Goal: Register for event/course: Sign up to attend an event or enroll in a course

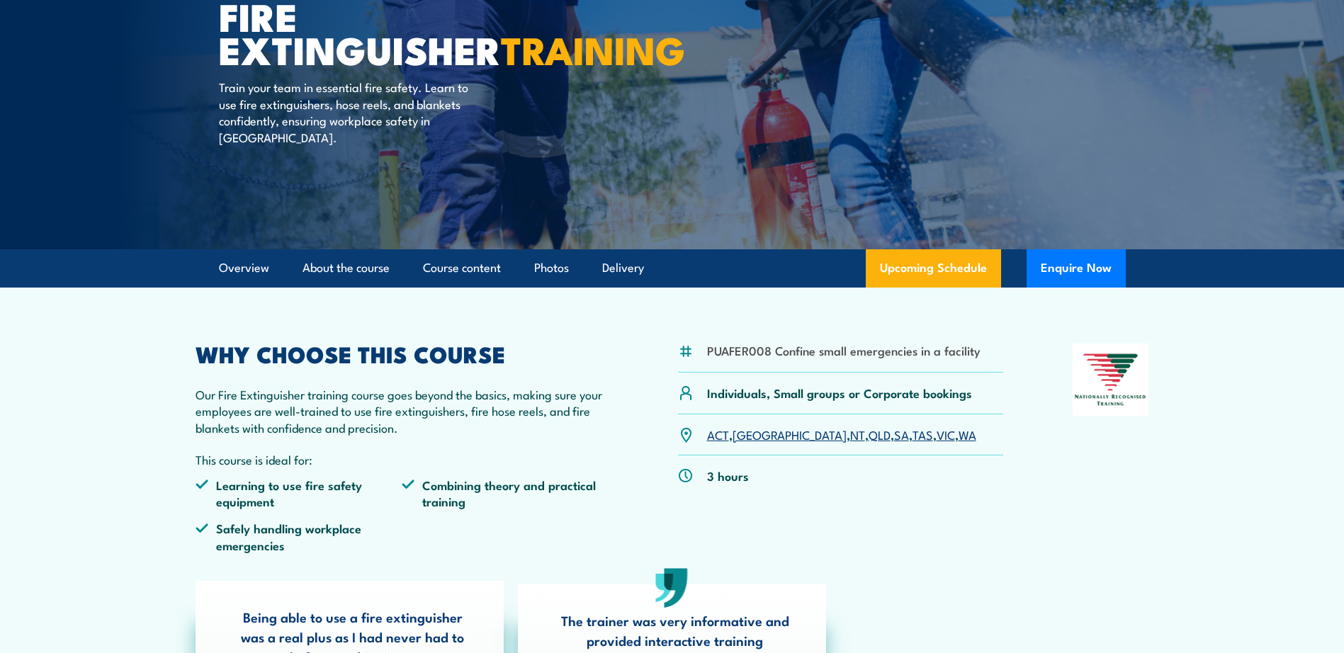
scroll to position [213, 0]
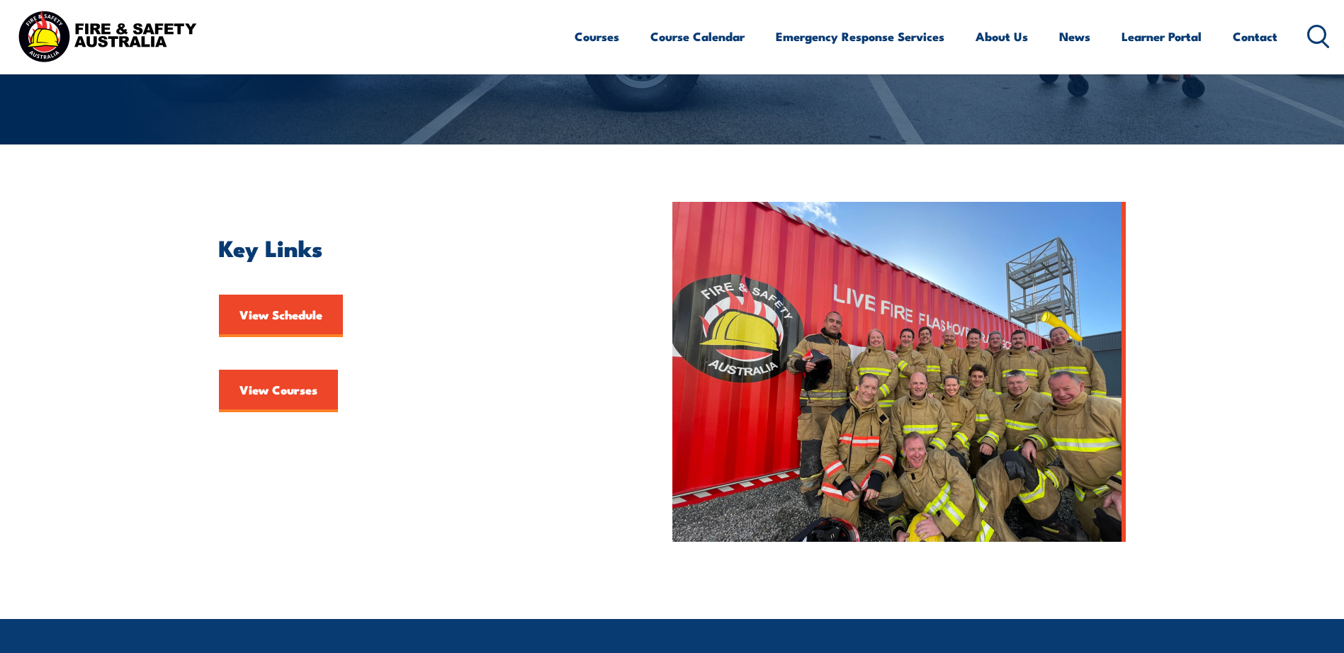
scroll to position [283, 0]
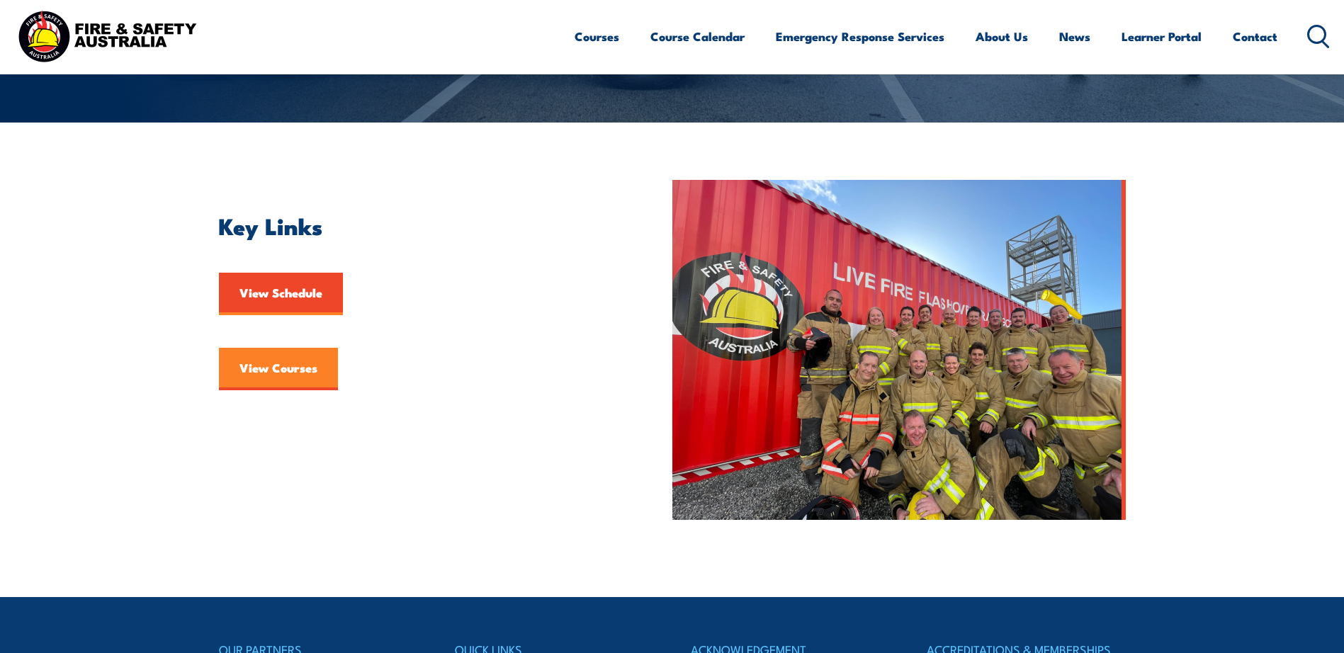
click at [276, 376] on link "View Courses" at bounding box center [278, 369] width 119 height 43
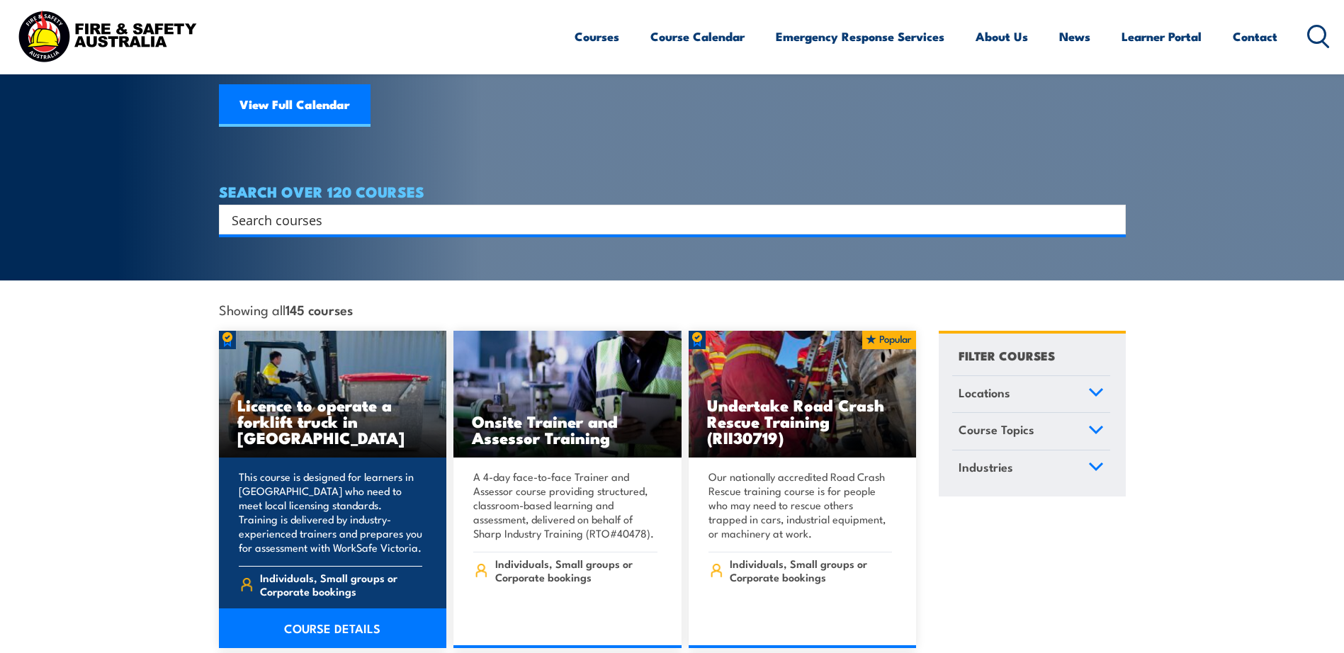
scroll to position [213, 0]
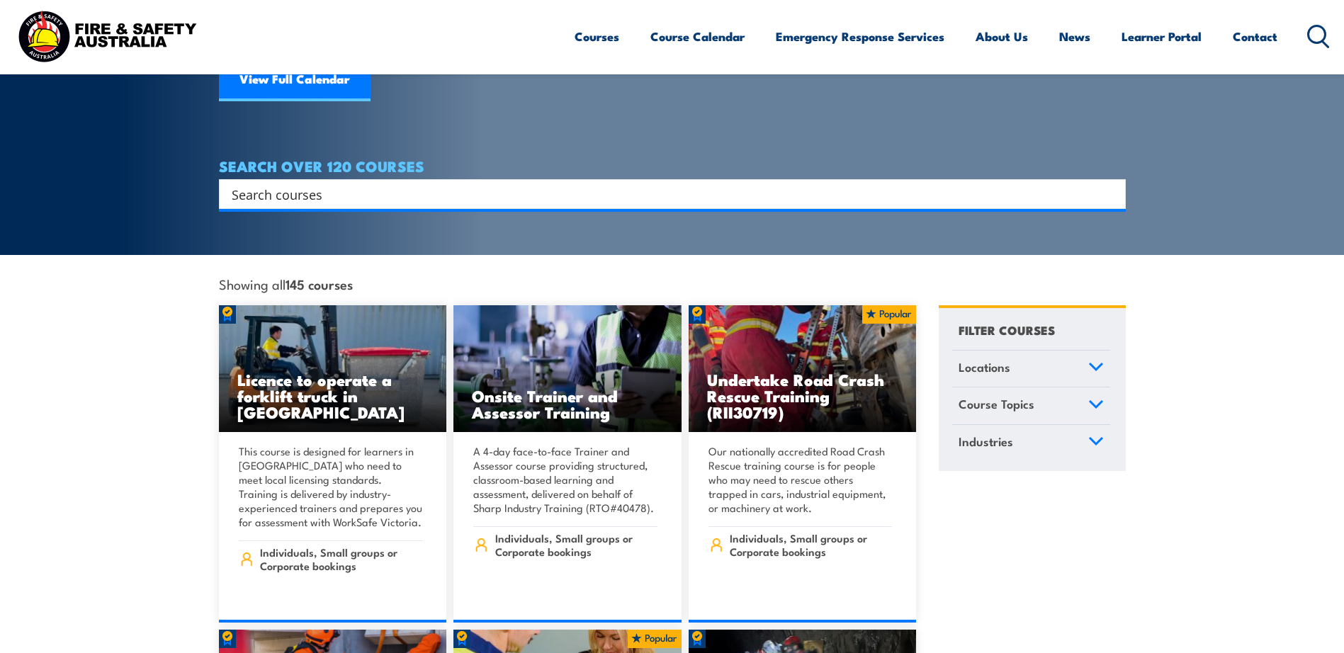
click at [234, 179] on div "Search" at bounding box center [672, 194] width 907 height 30
click at [255, 183] on input "Search input" at bounding box center [663, 193] width 863 height 21
type input "fire extinguisher"
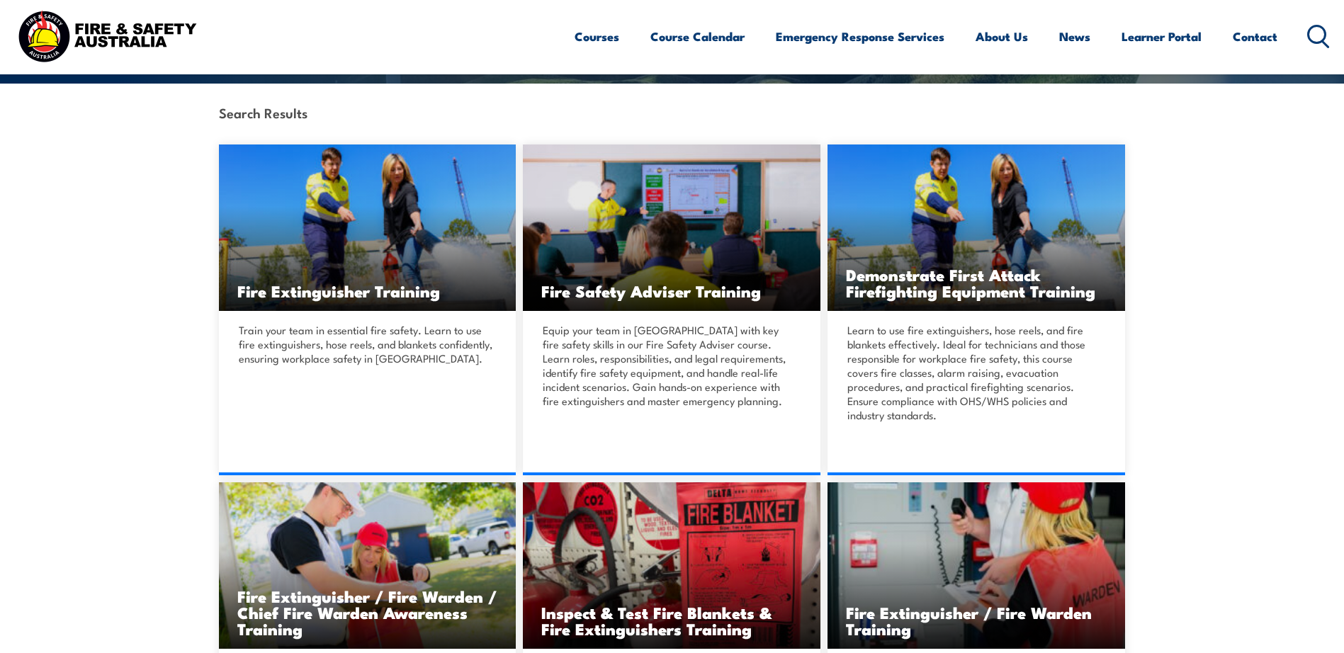
scroll to position [425, 0]
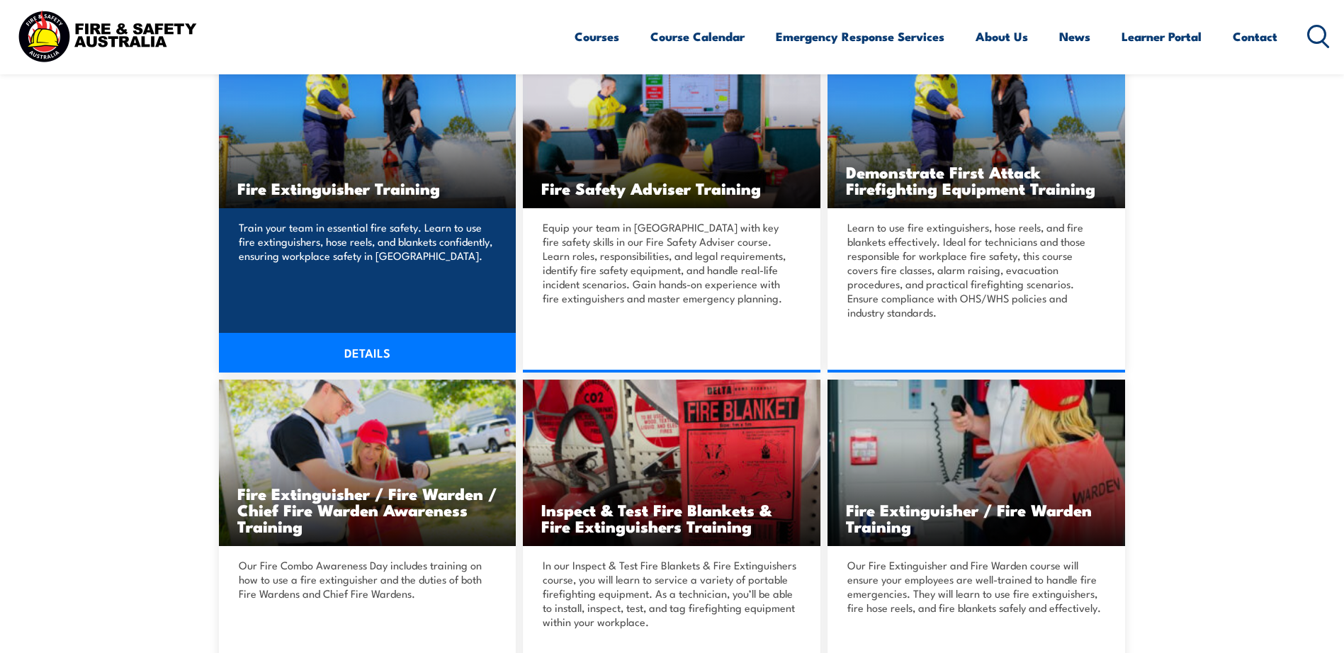
click at [359, 352] on link "DETAILS" at bounding box center [368, 353] width 298 height 40
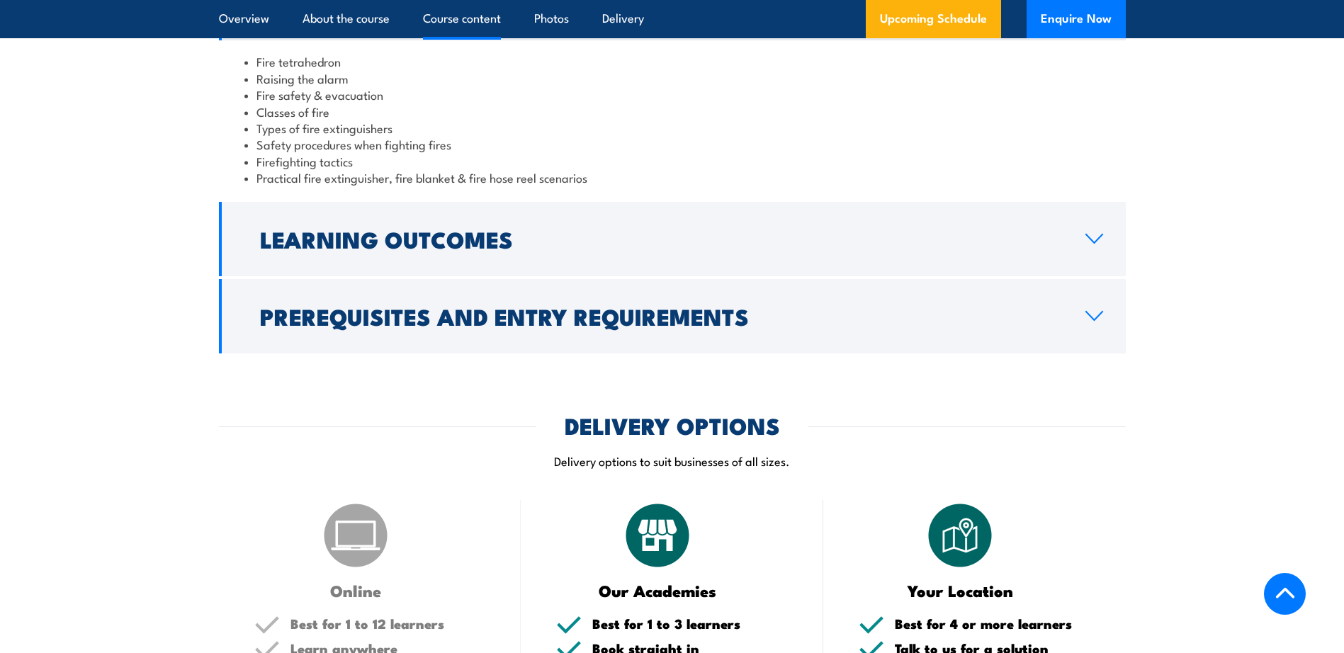
scroll to position [1488, 0]
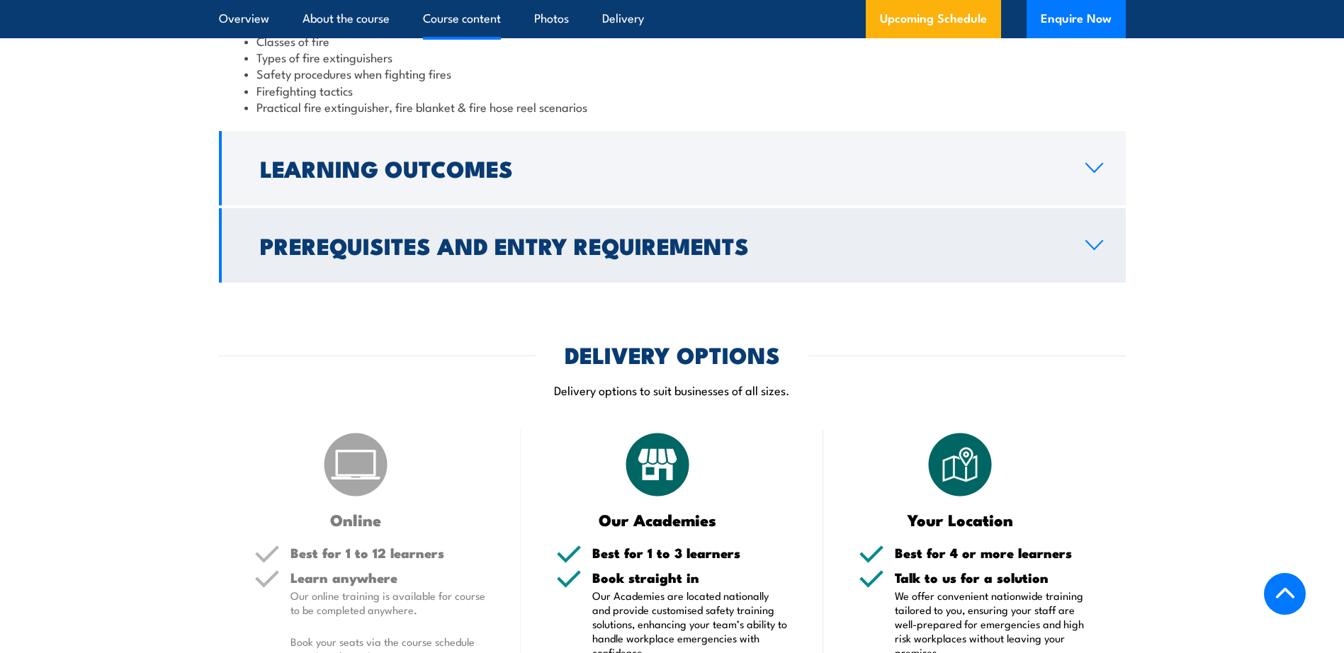
click at [1092, 247] on icon at bounding box center [1094, 245] width 16 height 9
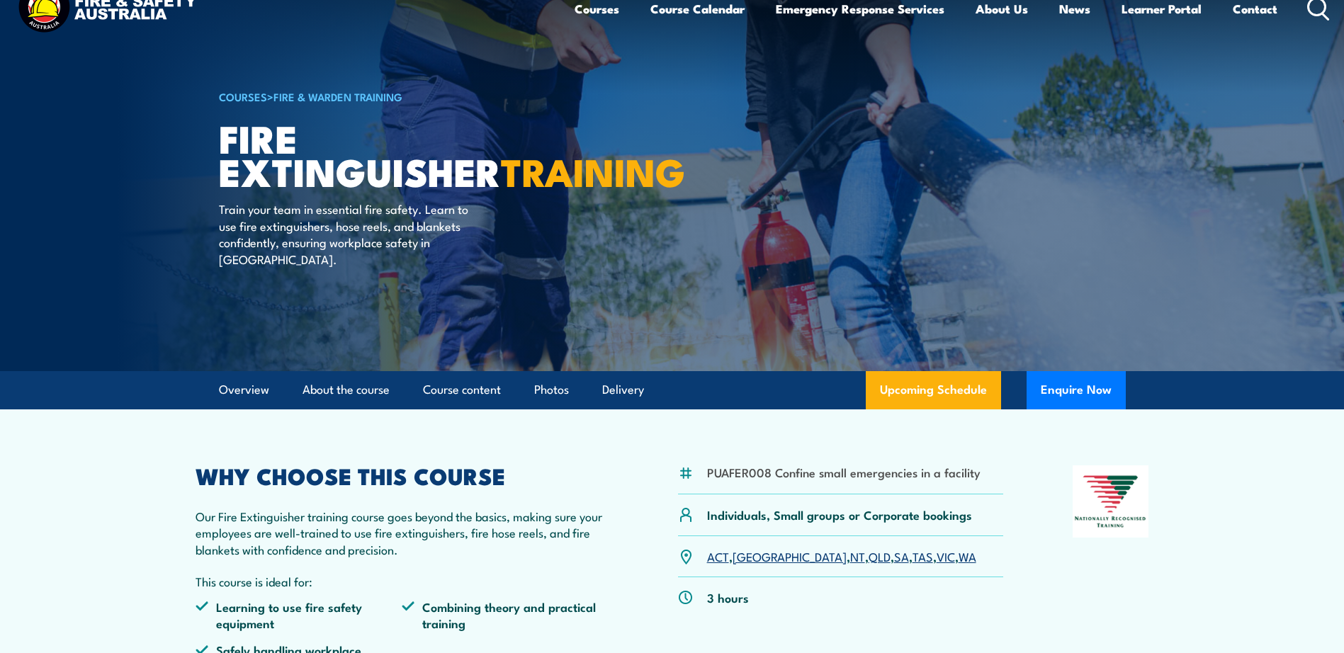
scroll to position [0, 0]
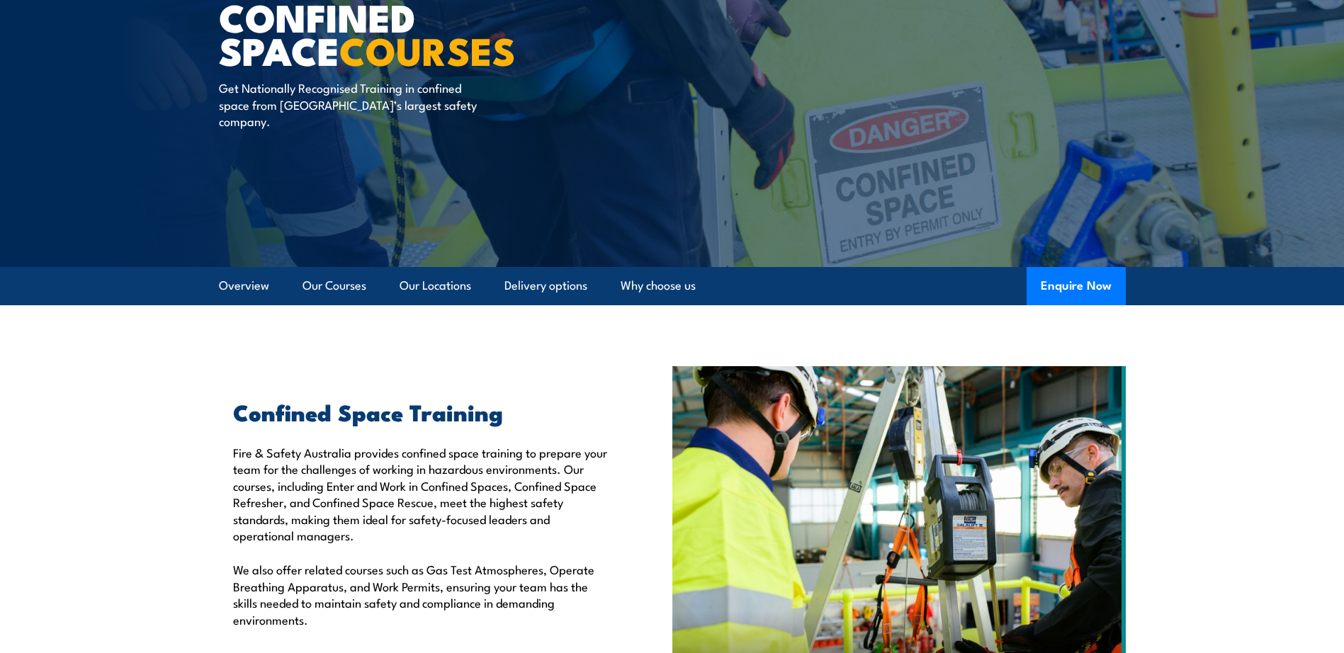
scroll to position [142, 0]
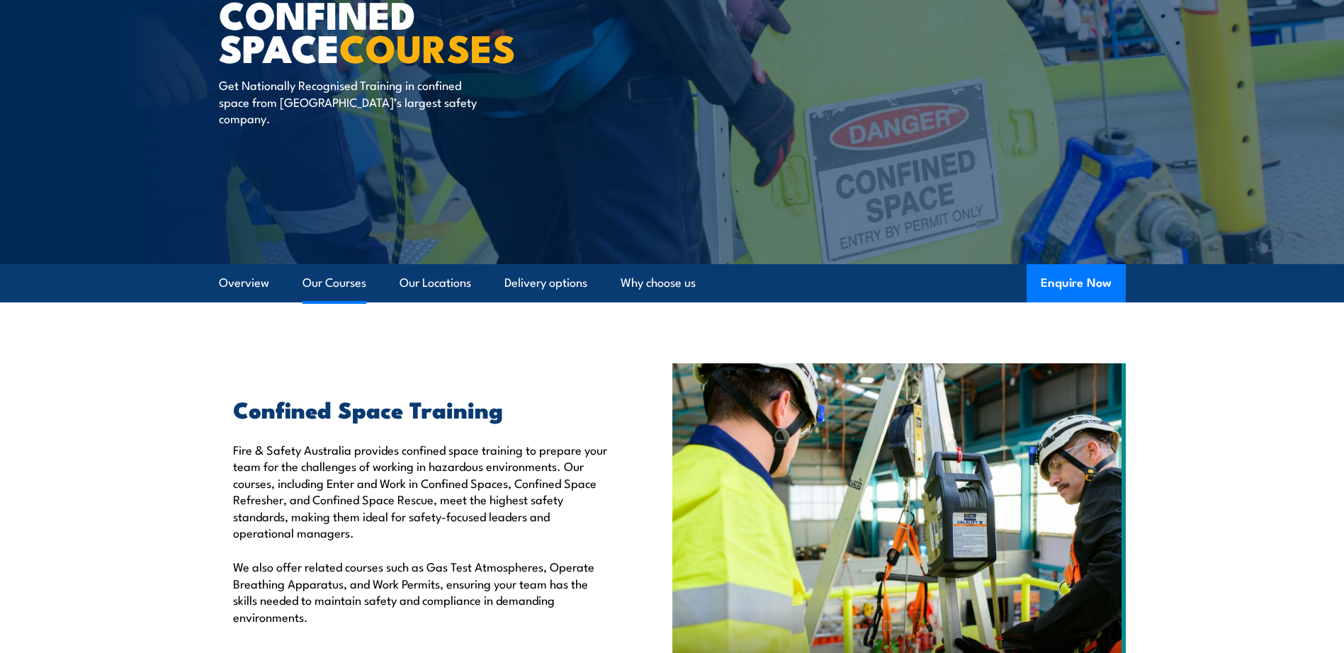
click at [333, 283] on link "Our Courses" at bounding box center [334, 283] width 64 height 38
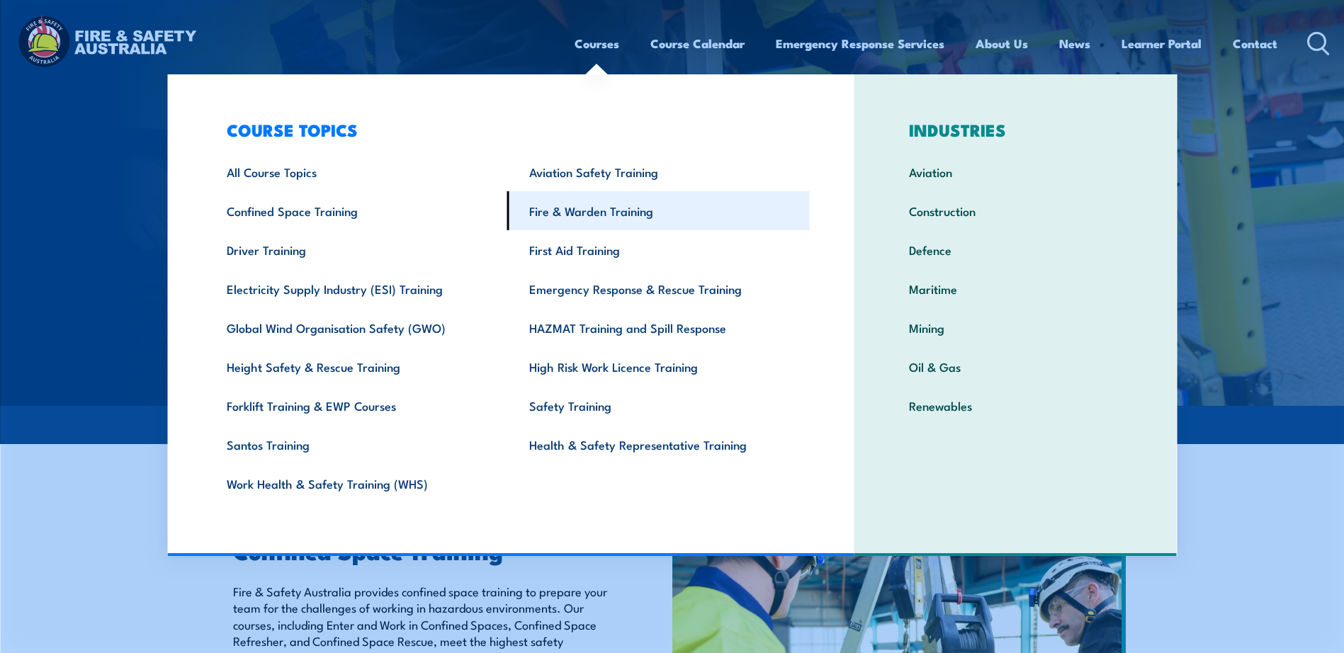
click at [587, 208] on link "Fire & Warden Training" at bounding box center [658, 210] width 302 height 39
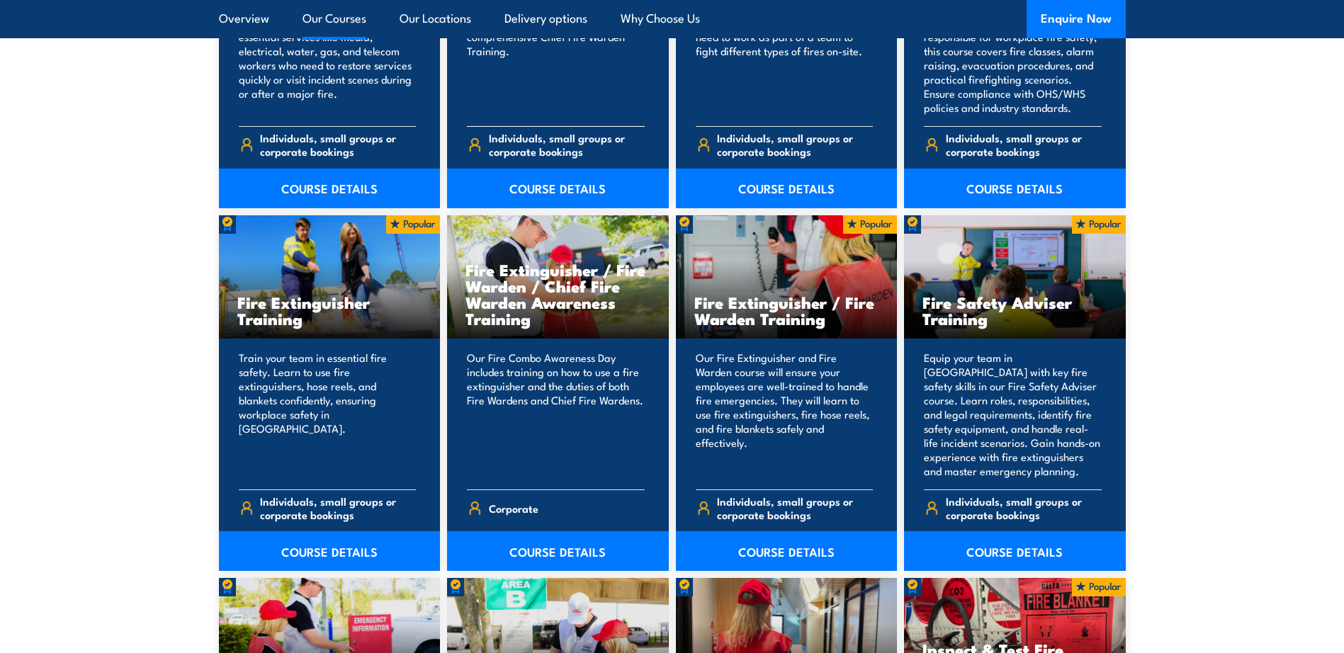
scroll to position [1488, 0]
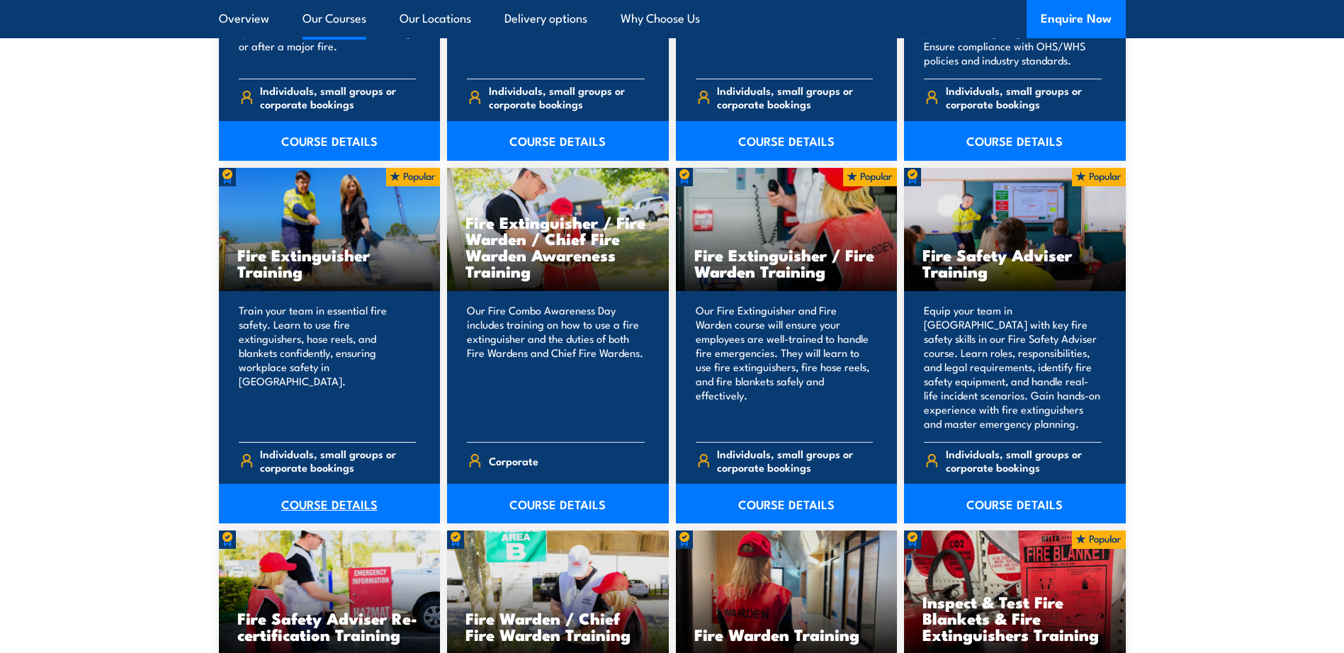
click at [302, 503] on link "COURSE DETAILS" at bounding box center [330, 504] width 222 height 40
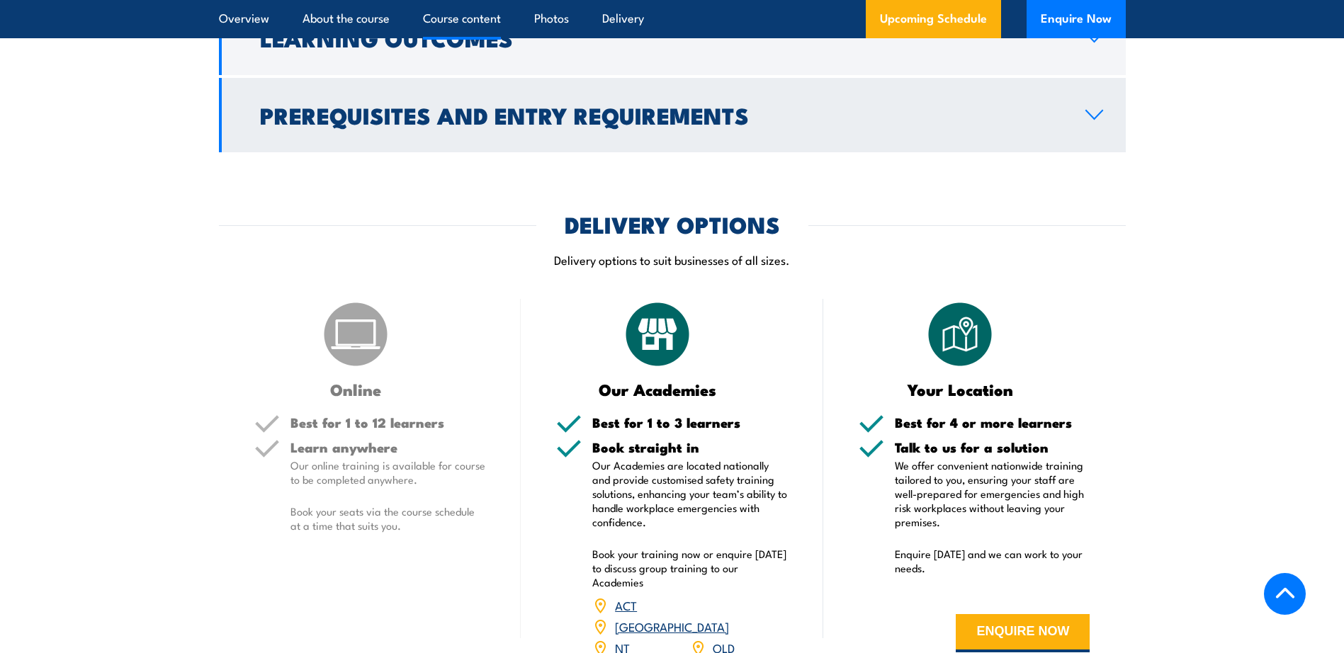
scroll to position [1700, 0]
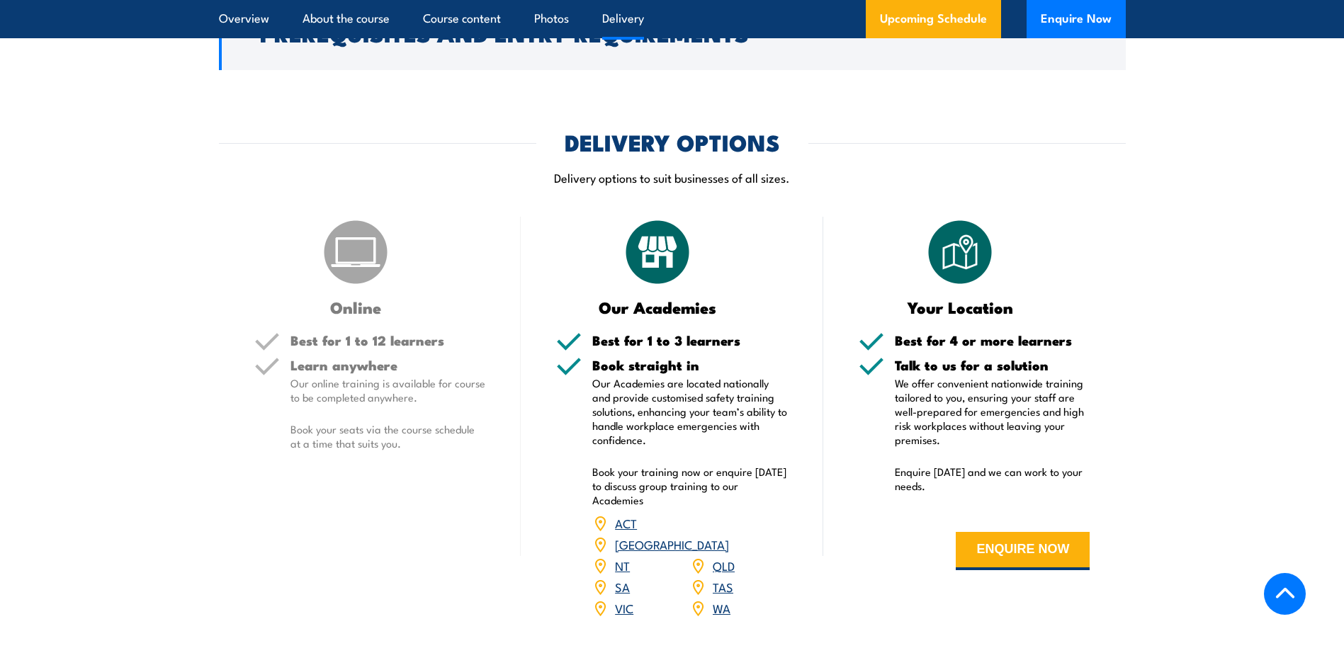
click at [722, 536] on link "[GEOGRAPHIC_DATA]" at bounding box center [672, 544] width 114 height 17
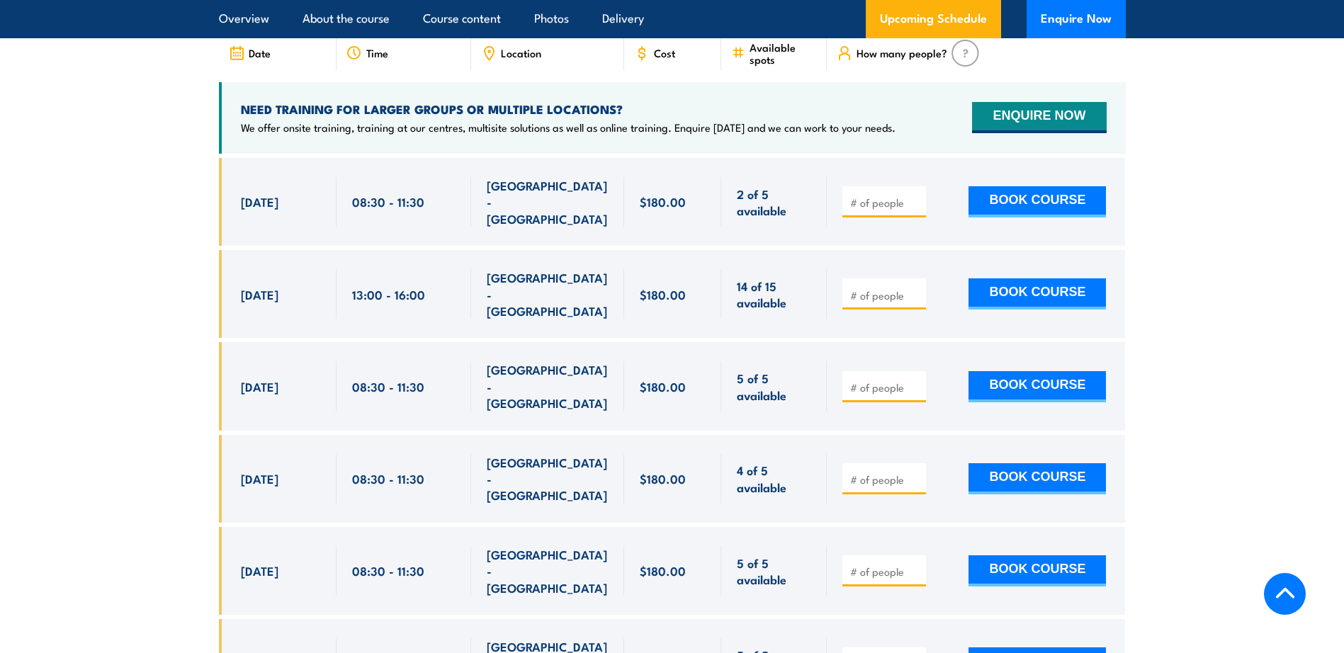
scroll to position [2307, 0]
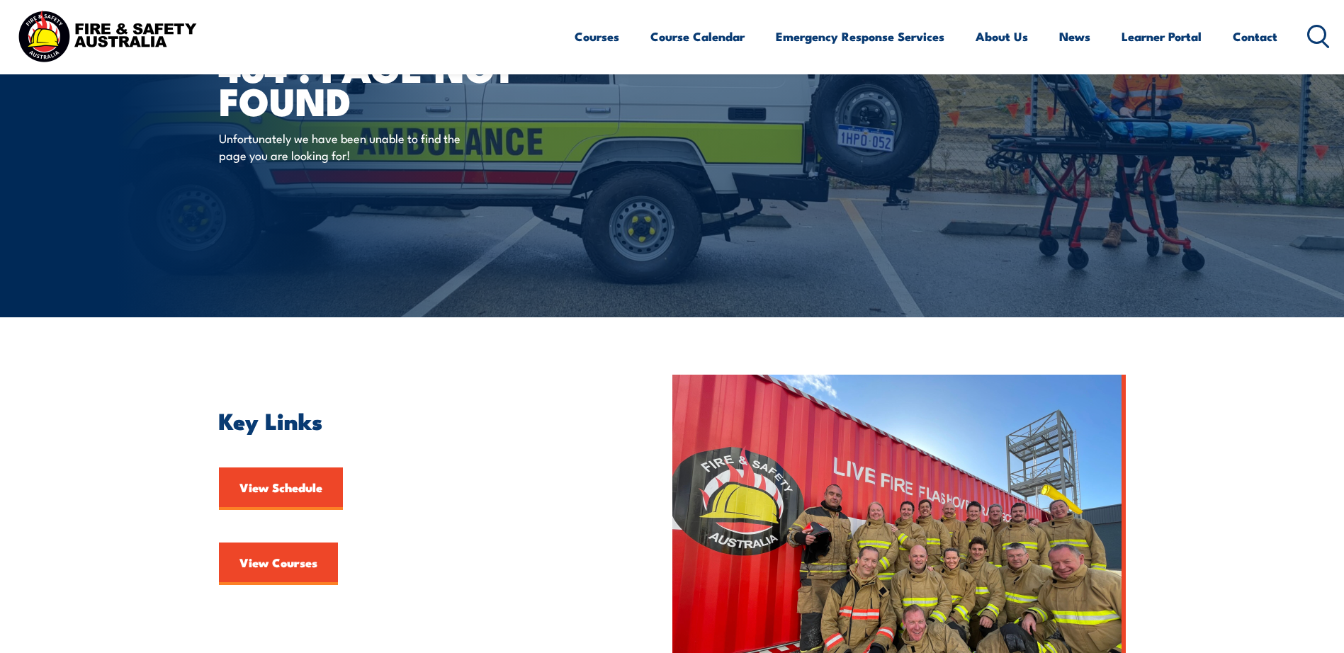
scroll to position [71, 0]
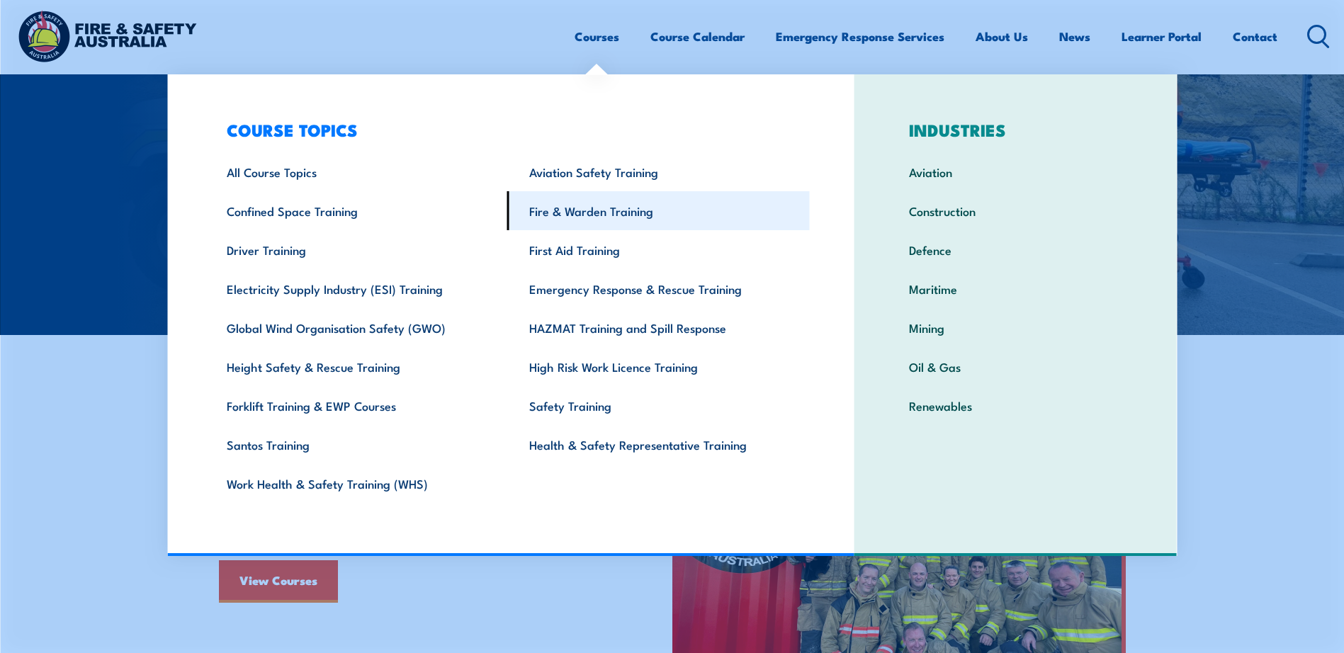
click at [577, 211] on link "Fire & Warden Training" at bounding box center [658, 210] width 302 height 39
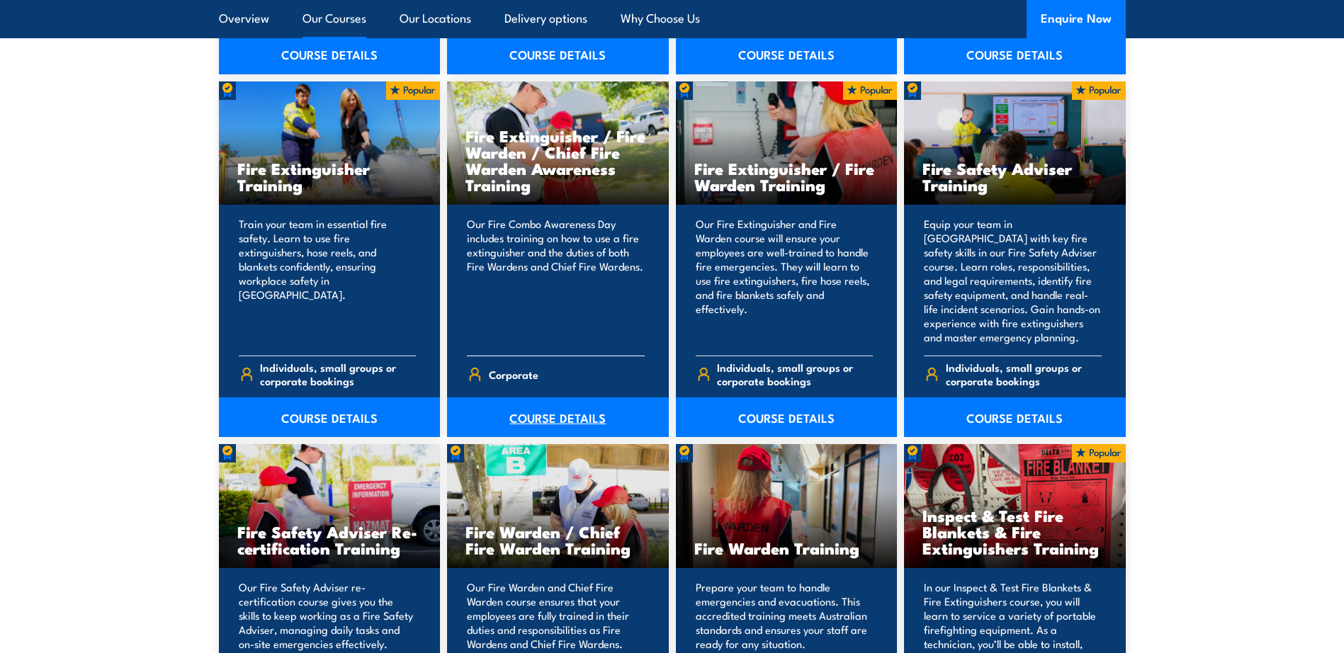
scroll to position [1488, 0]
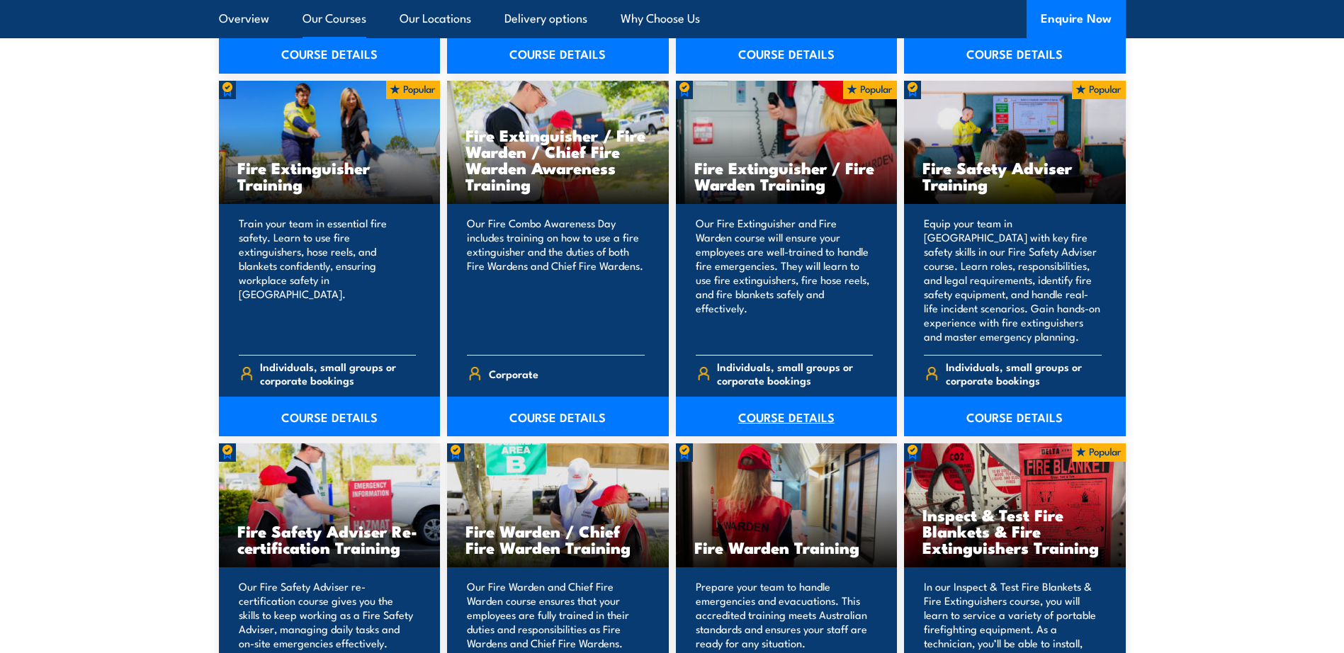
click at [766, 412] on link "COURSE DETAILS" at bounding box center [787, 417] width 222 height 40
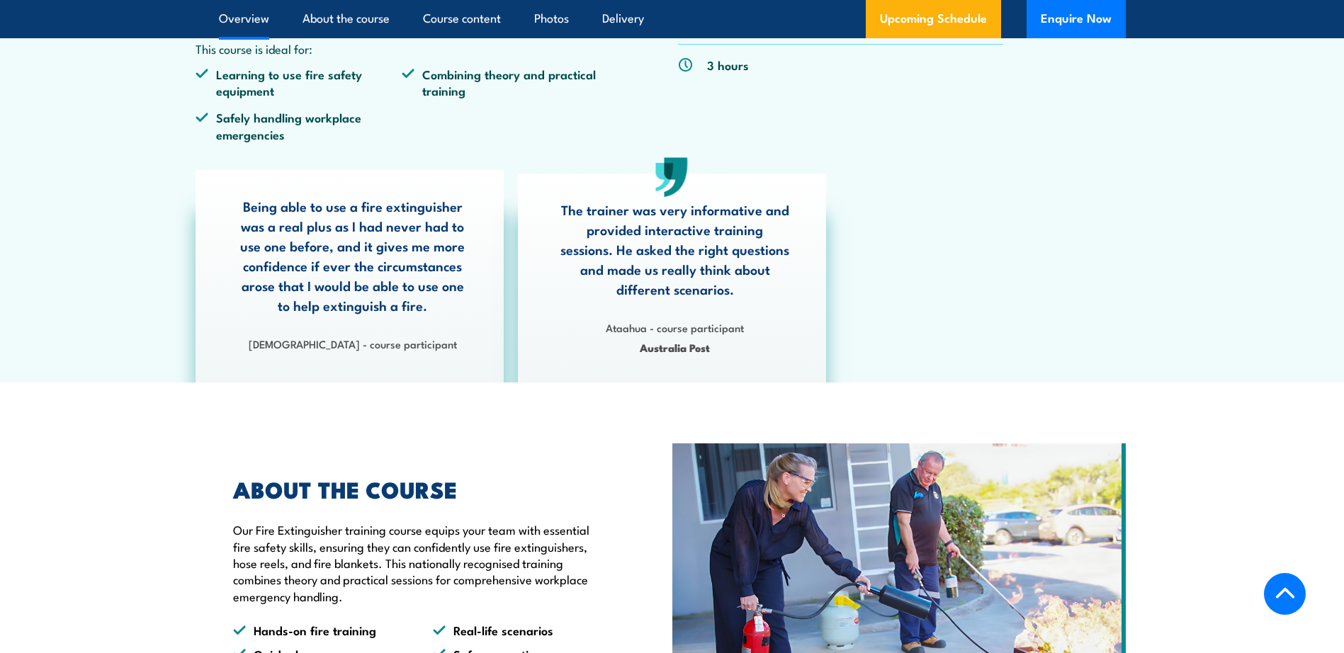
scroll to position [779, 0]
